Goal: Task Accomplishment & Management: Manage account settings

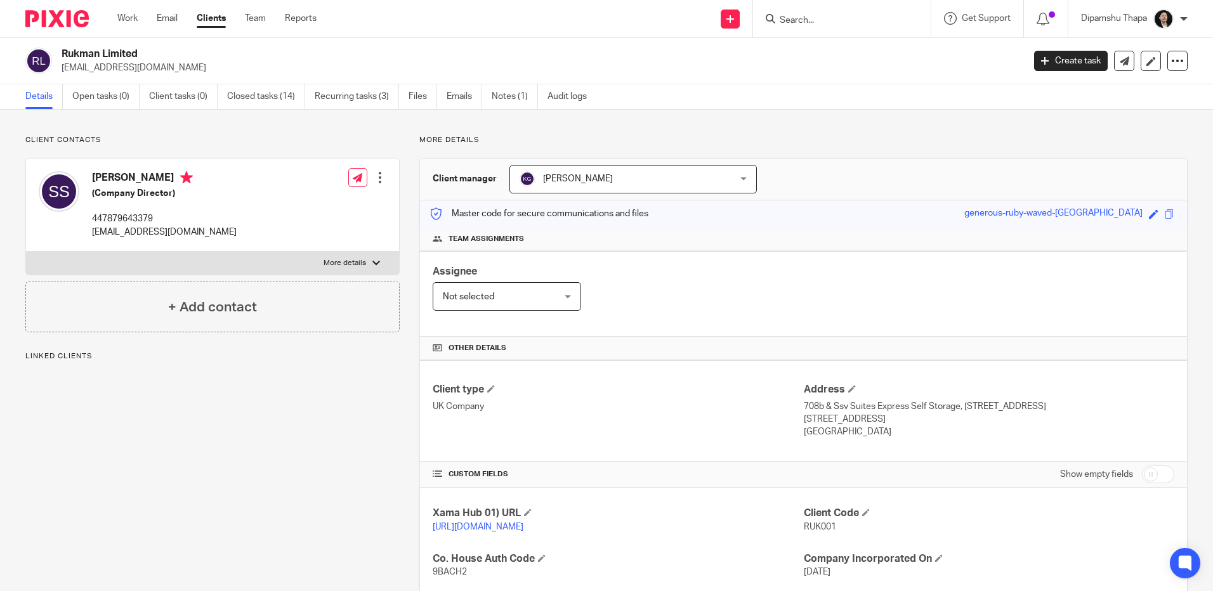
click at [63, 17] on img at bounding box center [56, 18] width 63 height 17
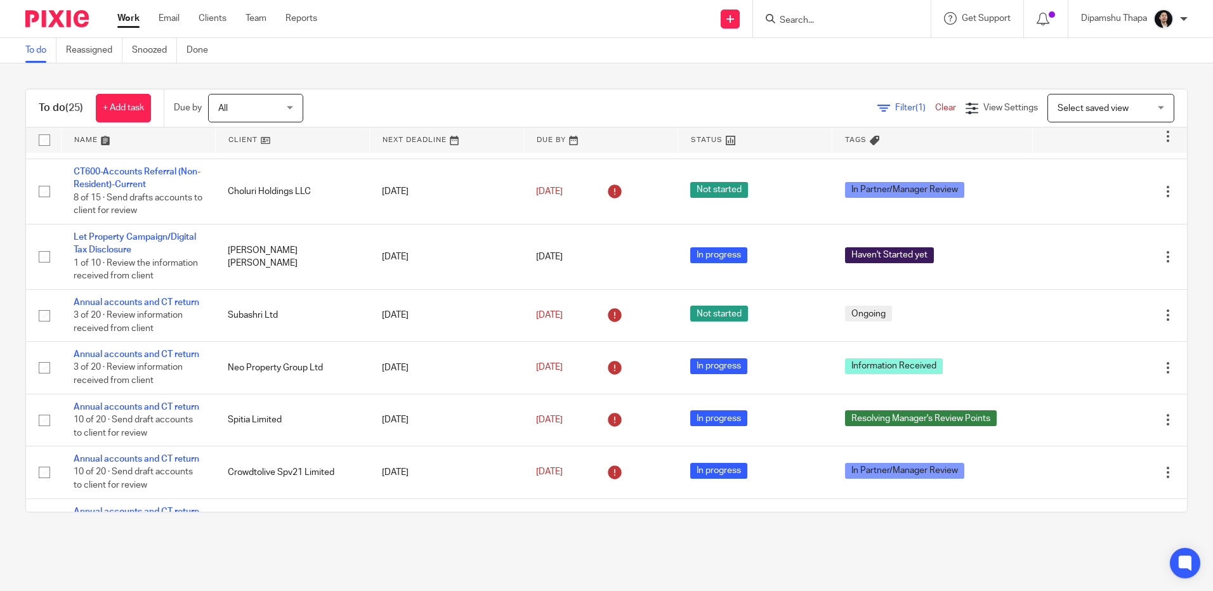
scroll to position [508, 0]
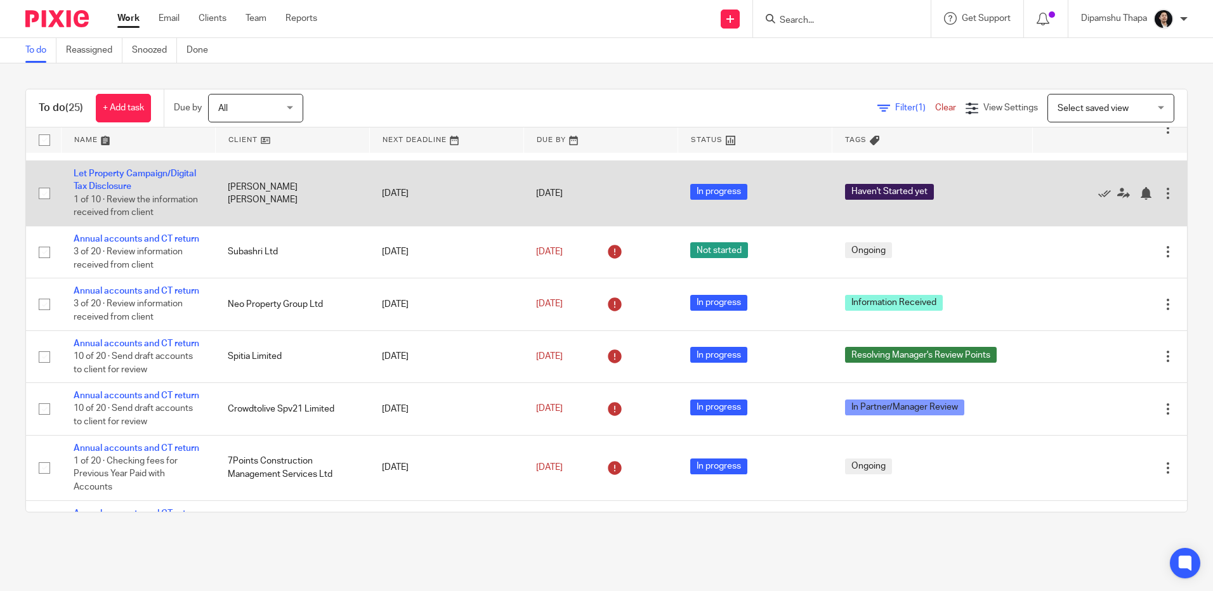
click at [870, 200] on span "Haven't Started yet" at bounding box center [889, 192] width 89 height 16
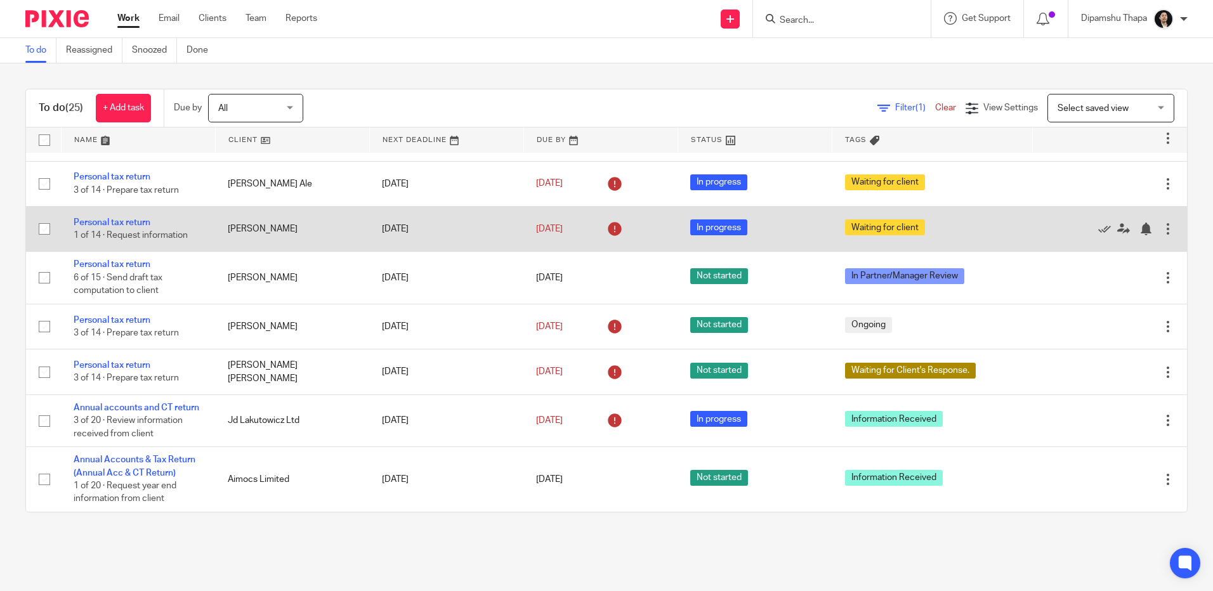
scroll to position [1165, 0]
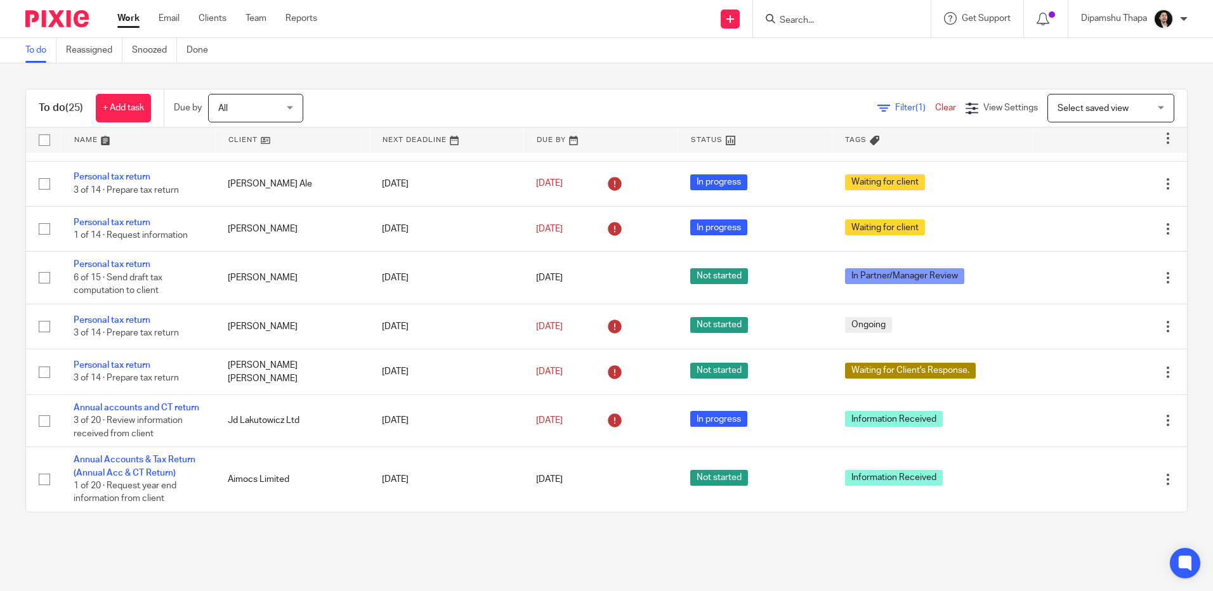
click at [802, 20] on input "Search" at bounding box center [836, 20] width 114 height 11
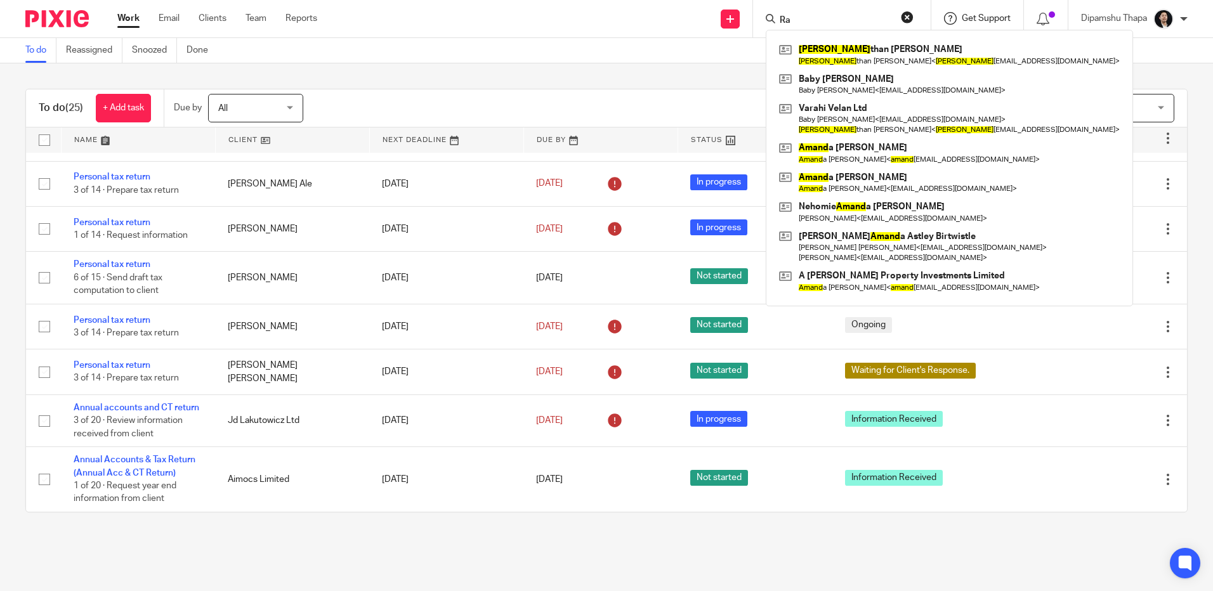
type input "R"
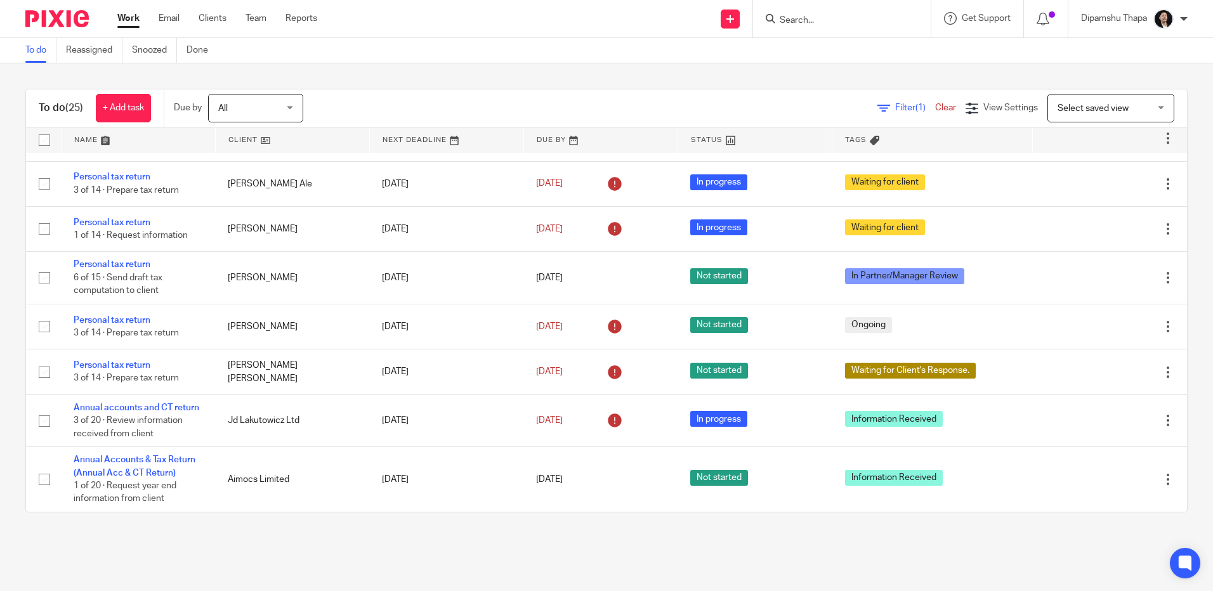
click at [817, 22] on input "Search" at bounding box center [836, 20] width 114 height 11
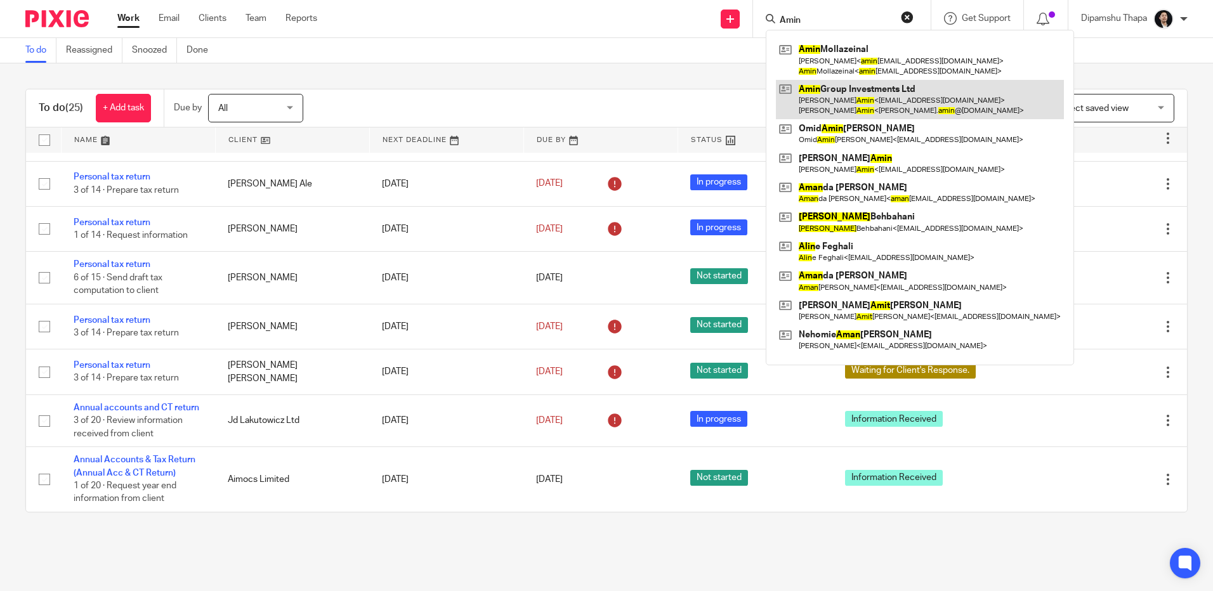
type input "Amin"
click at [819, 109] on link at bounding box center [920, 99] width 288 height 39
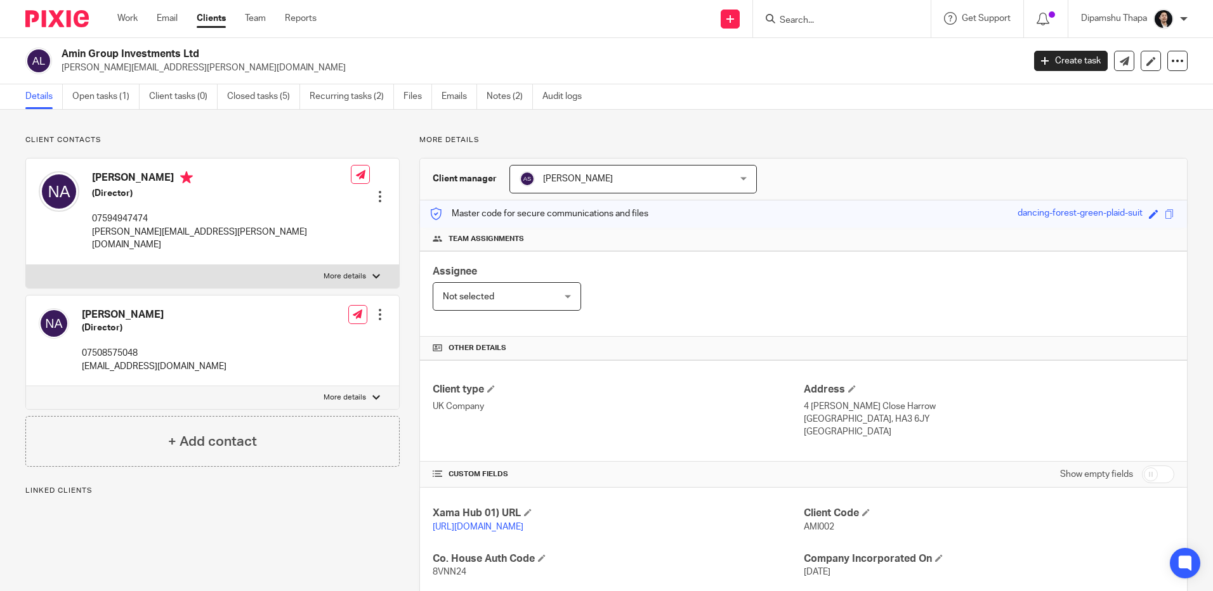
click at [93, 104] on link "Open tasks (1)" at bounding box center [105, 96] width 67 height 25
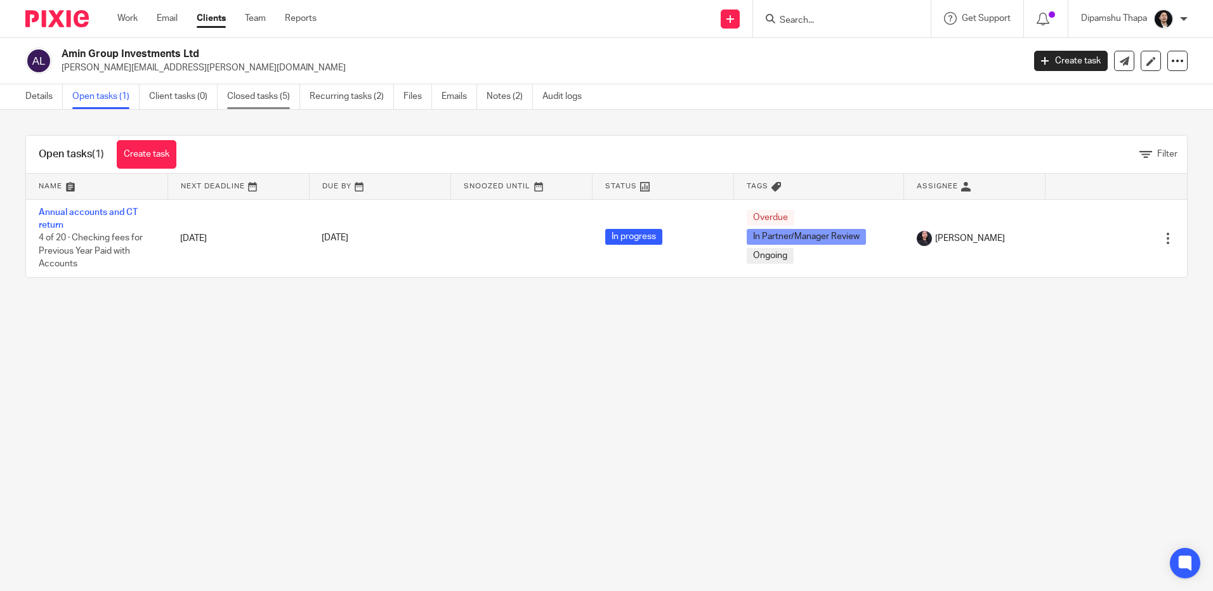
click at [258, 93] on link "Closed tasks (5)" at bounding box center [263, 96] width 73 height 25
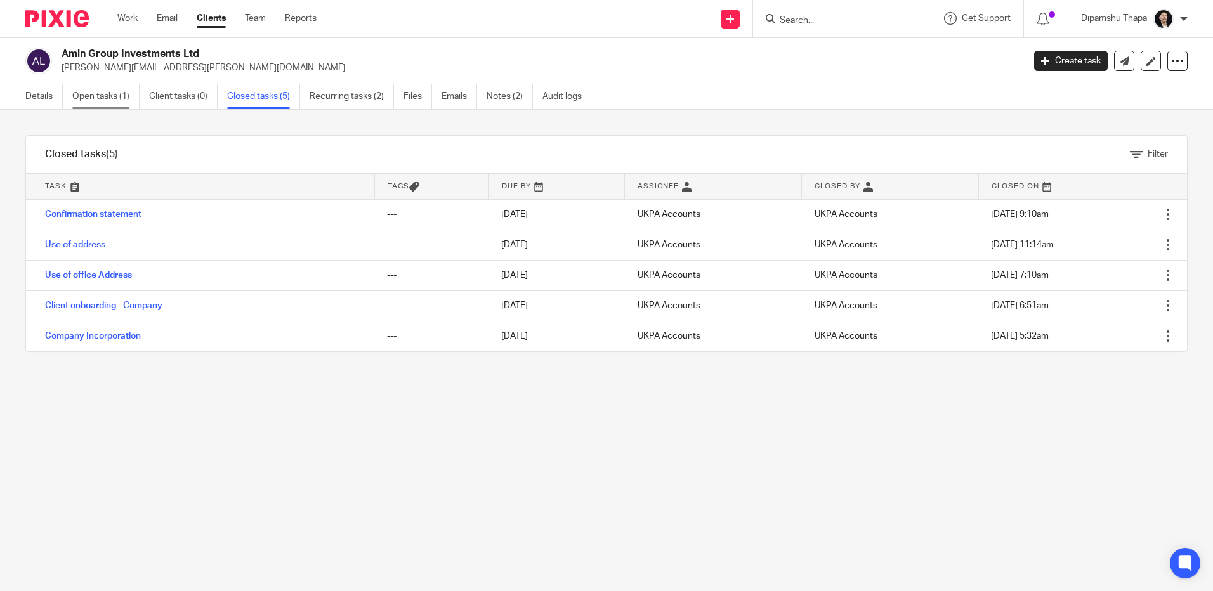
click at [118, 96] on link "Open tasks (1)" at bounding box center [105, 96] width 67 height 25
